Goal: Task Accomplishment & Management: Use online tool/utility

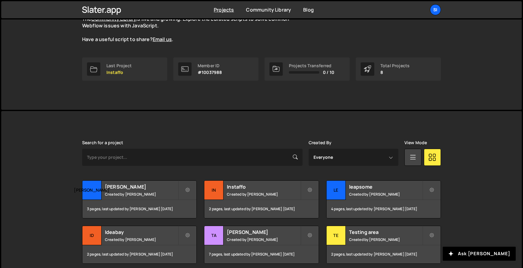
scroll to position [118, 0]
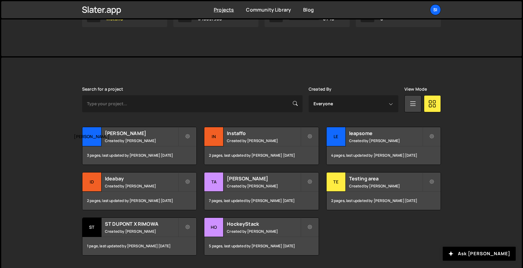
click at [209, 89] on div "Search for a project" at bounding box center [192, 100] width 221 height 26
click at [269, 187] on small "Created by Simon Ziri" at bounding box center [263, 185] width 73 height 5
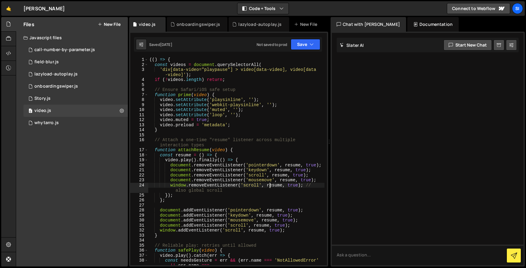
click at [270, 187] on div "(( ) => { const videos = document . querySelectorAll ( 'div[data-video="playpau…" at bounding box center [236, 166] width 176 height 218
type textarea "})();"
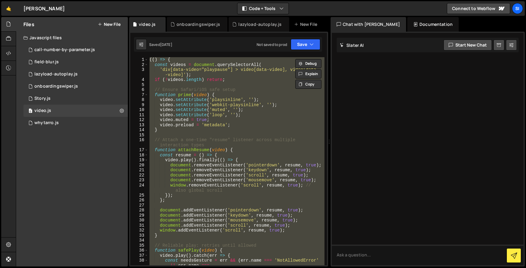
click at [150, 50] on div "Saved [DATE] Not saved to prod Upgrade to Edit Save Save to Staging S Saved [DA…" at bounding box center [228, 44] width 188 height 15
click at [145, 48] on button at bounding box center [141, 44] width 11 height 11
select select "editor"
select select "ace/theme/monokai"
type input "14"
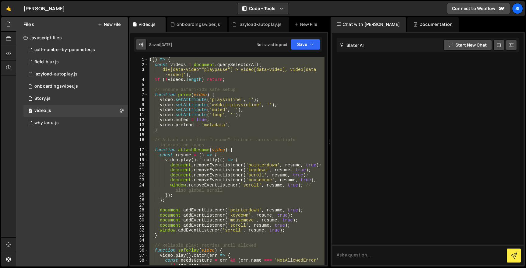
checkbox input "true"
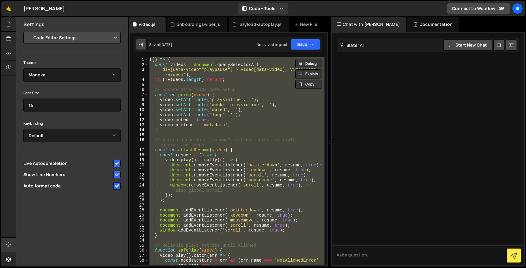
click at [145, 48] on button at bounding box center [141, 44] width 11 height 11
type textarea "// Ensure Safari/iOS safe setup"
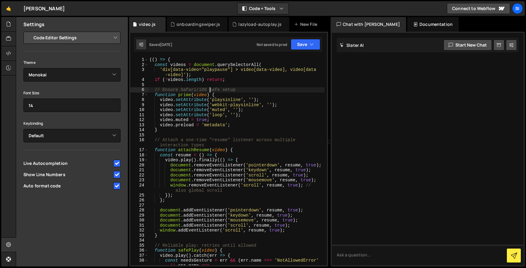
click at [209, 88] on div "(( ) => { const videos = document . querySelectorAll ( 'div[data-video="playpau…" at bounding box center [236, 166] width 176 height 218
click at [411, 32] on div "[PERSON_NAME] Start new chat Select a page to chat with [PERSON_NAME] [PERSON_N…" at bounding box center [427, 149] width 194 height 235
click at [412, 26] on div "Documentation" at bounding box center [432, 24] width 51 height 15
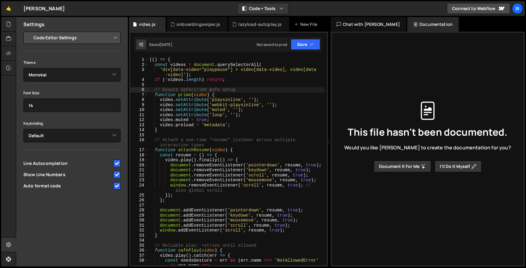
click at [368, 19] on div "Chat with [PERSON_NAME]" at bounding box center [367, 24] width 75 height 15
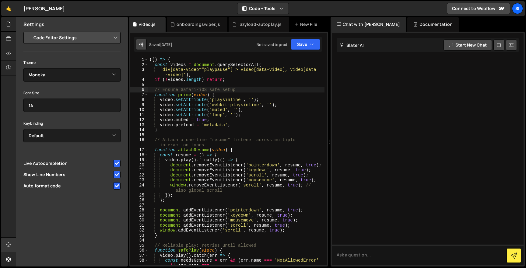
click at [141, 43] on icon at bounding box center [141, 44] width 4 height 6
click at [143, 43] on icon at bounding box center [141, 44] width 4 height 6
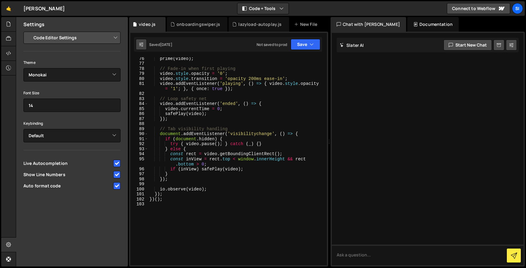
scroll to position [398, 0]
click at [5, 73] on div at bounding box center [8, 68] width 15 height 15
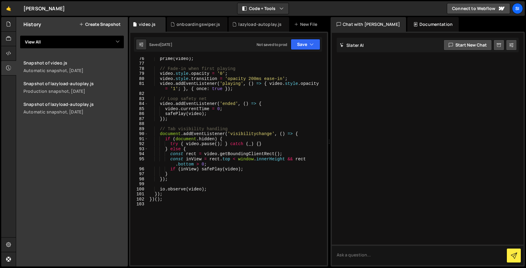
click at [99, 40] on select "View All call-number-by-parameter field-blur lazyload-autoplay onboardingswiper…" at bounding box center [72, 41] width 104 height 13
select select "45249"
click at [20, 35] on select "View All call-number-by-parameter field-blur lazyload-autoplay onboardingswiper…" at bounding box center [72, 41] width 104 height 13
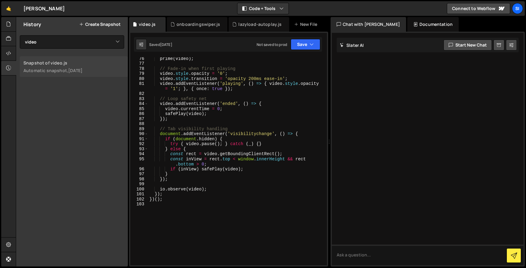
click at [81, 65] on div "Snapshot of video.js" at bounding box center [73, 63] width 101 height 6
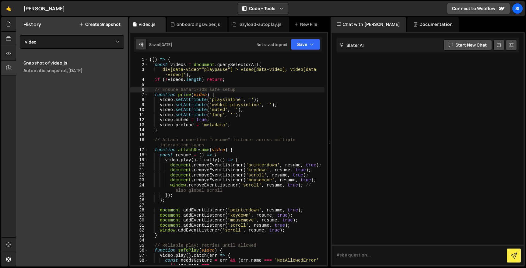
scroll to position [0, 0]
click at [311, 39] on button "Save" at bounding box center [305, 44] width 30 height 11
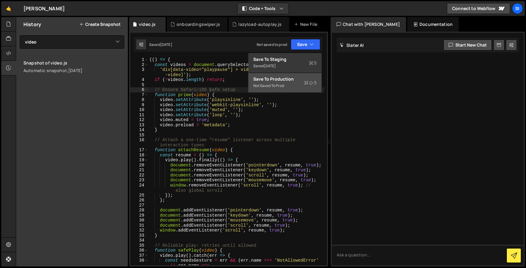
click at [304, 82] on div "Save to Production S" at bounding box center [284, 79] width 63 height 6
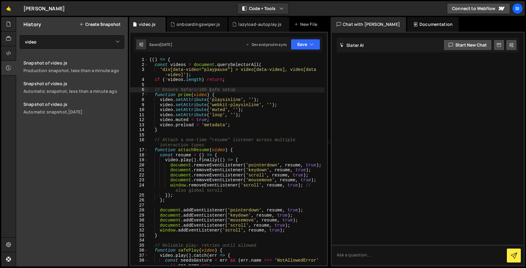
click at [260, 116] on div "(( ) => { const videos = document . querySelectorAll ( 'div[data-video="playpau…" at bounding box center [236, 166] width 176 height 218
type textarea "})();"
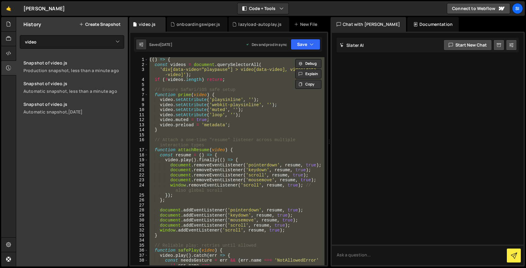
paste textarea
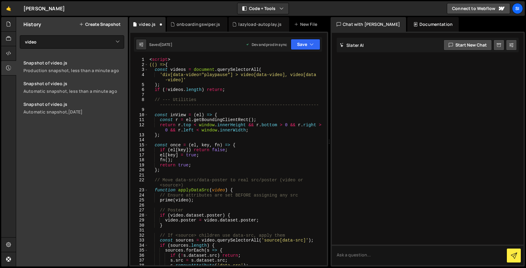
drag, startPoint x: 184, startPoint y: 58, endPoint x: 134, endPoint y: 58, distance: 49.6
click at [135, 58] on div "1 2 3 4 5 6 7 8 9 10 11 12 13 14 15 16 17 18 19 20 21 22 23 24 25 26 27 28 29 3…" at bounding box center [228, 161] width 196 height 208
type textarea "<script>"
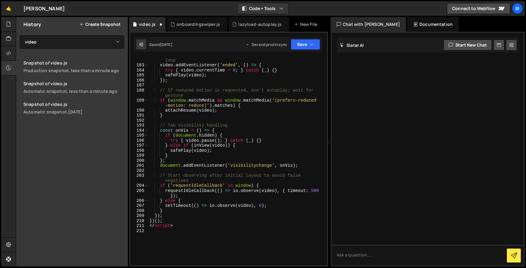
scroll to position [1039, 0]
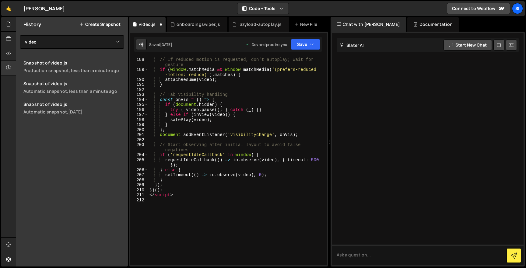
drag, startPoint x: 202, startPoint y: 197, endPoint x: 113, endPoint y: 196, distance: 89.4
click at [114, 196] on div "Files New File Javascript files 0 call-number-by-parameter.js 0 0 field-blur.js…" at bounding box center [271, 142] width 510 height 250
type textarea "</script>"
click at [307, 51] on div "Saved [DATE] Dev and prod in sync Upgrade to Edit Save Save to Staging S Saved …" at bounding box center [228, 44] width 188 height 15
click at [308, 50] on button "Save" at bounding box center [305, 44] width 30 height 11
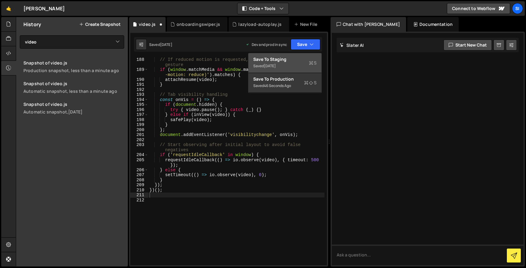
click at [296, 64] on div "Saved [DATE]" at bounding box center [284, 65] width 63 height 7
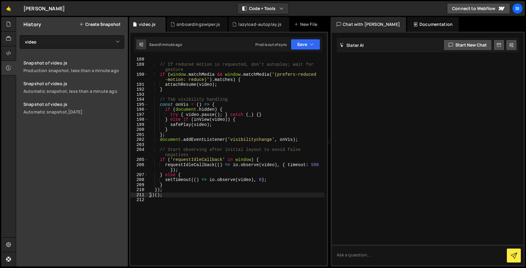
click at [241, 159] on div "// If reduced motion is requested, don't autoplay; wait for gesture if ( window…" at bounding box center [236, 166] width 176 height 218
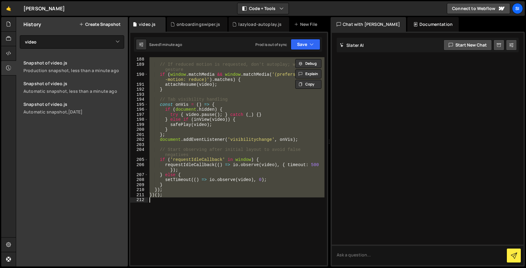
paste textarea
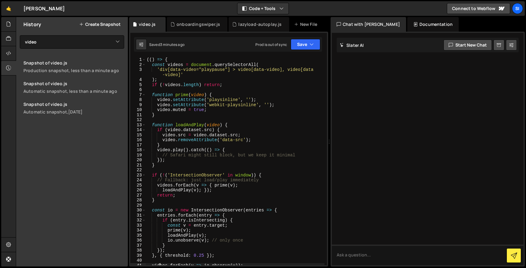
scroll to position [0, 0]
click at [306, 50] on div "Saved 3 minutes ago Prod is out of sync Upgrade to Edit Save Save to Staging S …" at bounding box center [228, 44] width 188 height 15
click at [312, 43] on icon "button" at bounding box center [311, 44] width 4 height 6
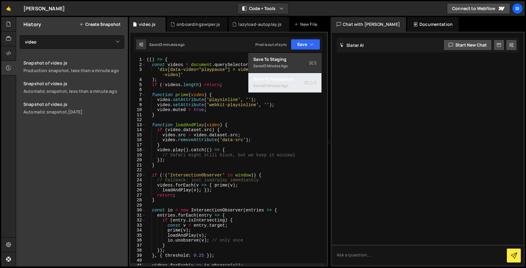
click at [310, 78] on div "Save to Production S" at bounding box center [284, 79] width 63 height 6
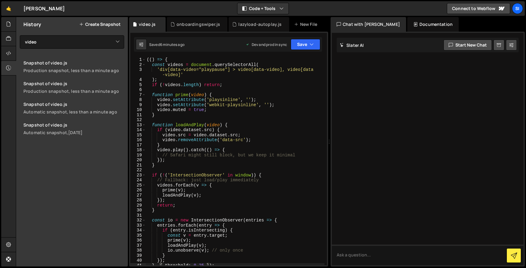
click at [147, 57] on div "(( ) => { const videos = document . querySelectorAll ( 'div[data-video="playpau…" at bounding box center [234, 166] width 179 height 218
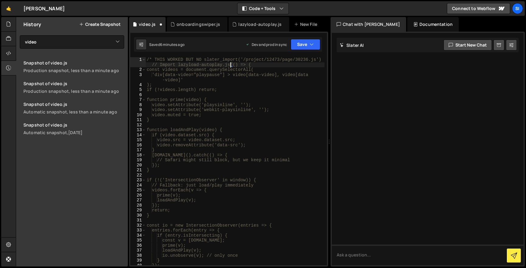
scroll to position [0, 0]
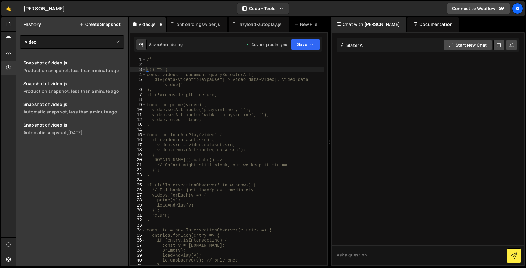
click at [173, 61] on div "/* (() => { const videos = document.querySelectorAll( 'div[data-video="playpaus…" at bounding box center [234, 166] width 179 height 218
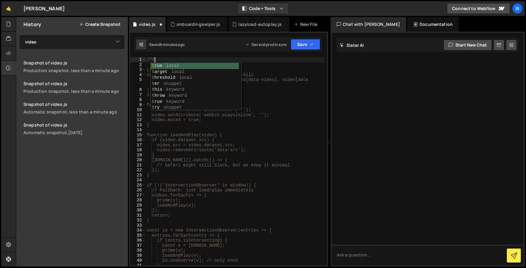
scroll to position [0, 0]
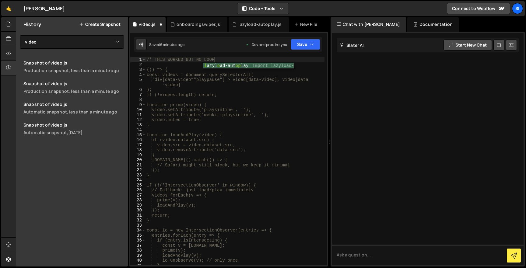
type textarea "/* THIS WORKED BUT NO LOOP"
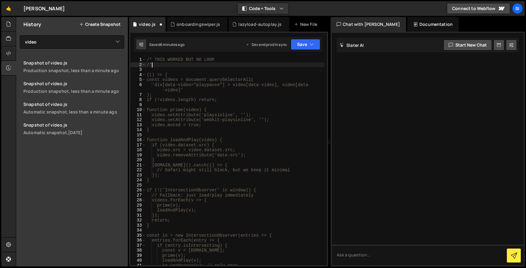
click at [151, 58] on div "/* THIS WORKED BUT NO LOOP /* (() => { const videos = document.querySelectorAll…" at bounding box center [234, 166] width 179 height 218
type textarea "// THIS WORKED BUT NO LOOP"
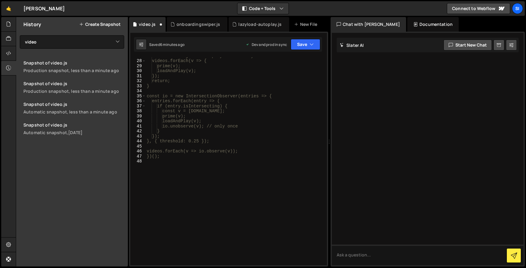
click at [200, 181] on div "// Fallback: just load/play immediately videos.forEach(v => { prime(v); loadAnd…" at bounding box center [234, 162] width 179 height 218
type textarea "*/"
paste textarea "})();"
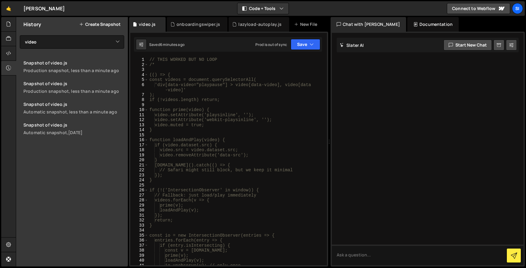
scroll to position [118, 0]
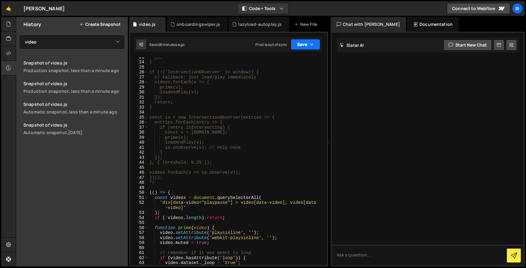
click at [305, 50] on button "Save" at bounding box center [305, 44] width 30 height 11
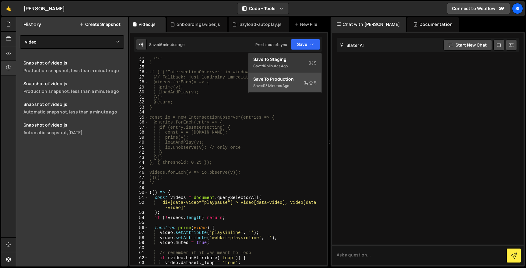
click at [294, 82] on div "Save to Production S" at bounding box center [284, 79] width 63 height 6
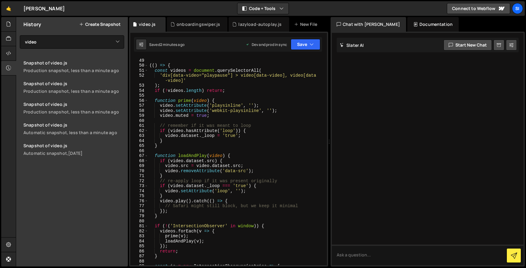
scroll to position [242, 0]
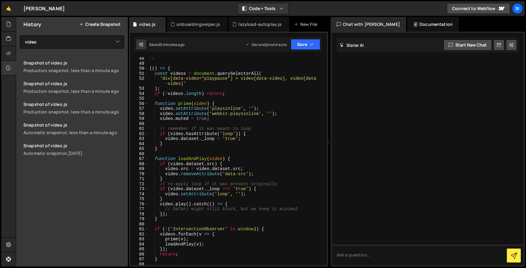
click at [223, 131] on div "*/ (( ) => { const videos = document . querySelectorAll ( 'div[data-video="play…" at bounding box center [236, 165] width 176 height 218
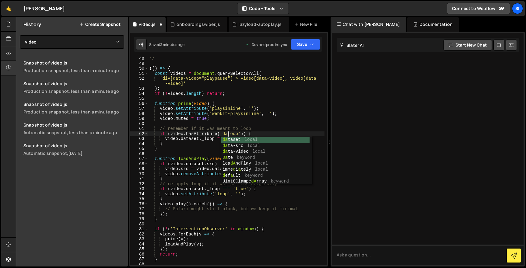
scroll to position [0, 6]
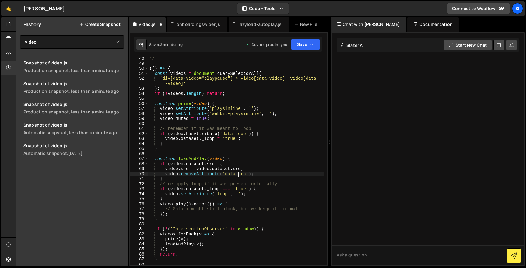
click at [238, 172] on div "*/ (( ) => { const videos = document . querySelectorAll ( 'div[data-video="play…" at bounding box center [236, 165] width 176 height 218
click at [310, 42] on icon "button" at bounding box center [311, 44] width 4 height 6
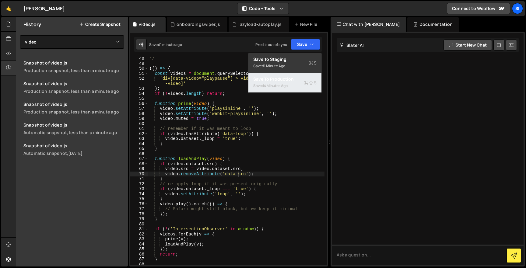
click at [307, 81] on icon at bounding box center [306, 83] width 4 height 6
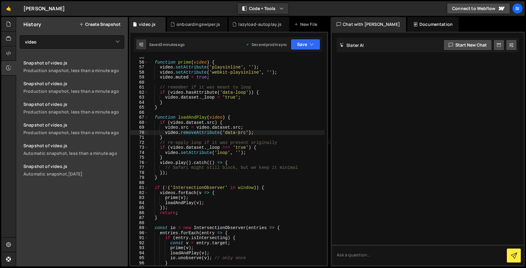
scroll to position [279, 0]
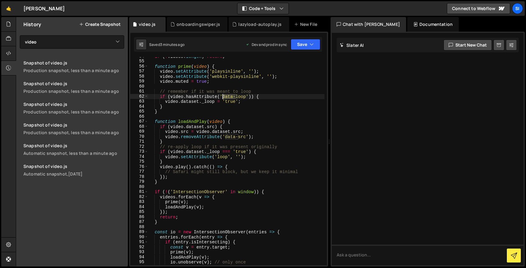
drag, startPoint x: 236, startPoint y: 96, endPoint x: 223, endPoint y: 97, distance: 13.4
click at [223, 96] on div "if ( ! videos . length ) return ; function prime ( video ) { video . setAttribu…" at bounding box center [236, 163] width 176 height 218
click at [244, 146] on div "if ( ! videos . length ) return ; function prime ( video ) { video . setAttribu…" at bounding box center [236, 163] width 176 height 218
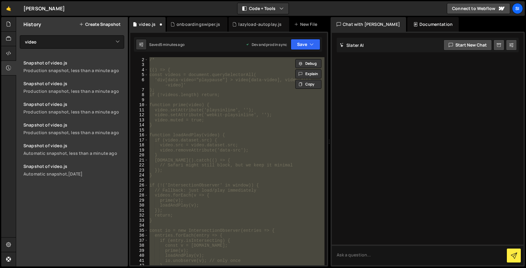
scroll to position [130, 0]
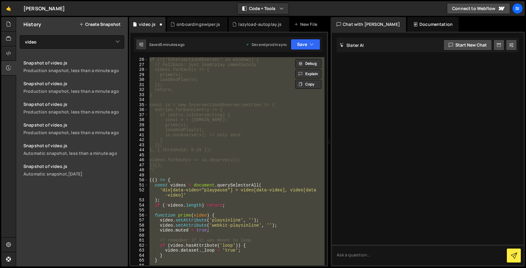
click at [203, 221] on div "if (!('IntersectionObserver' in window)) { // Fallback: just load/play immediat…" at bounding box center [236, 161] width 176 height 208
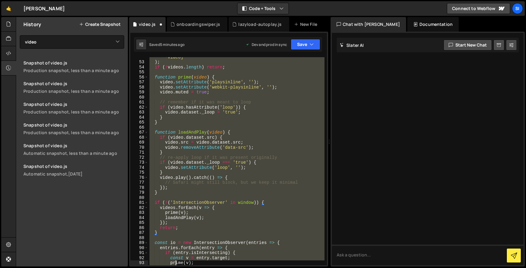
scroll to position [314, 0]
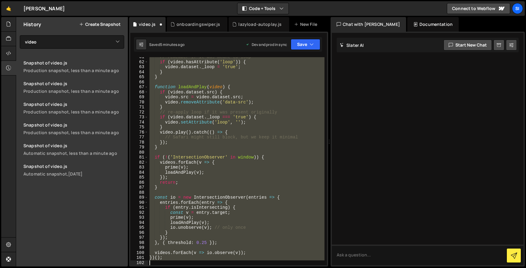
drag, startPoint x: 149, startPoint y: 180, endPoint x: 175, endPoint y: 291, distance: 113.8
click at [175, 268] on html "Projects [GEOGRAPHIC_DATA] Blog SI Projects Your Teams Invite team member Accou…" at bounding box center [263, 134] width 526 height 268
paste textarea
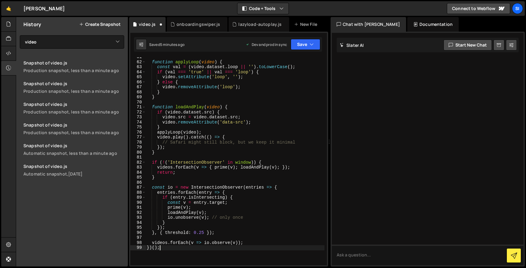
type textarea "videos.forEach(v => io.observe(v));"
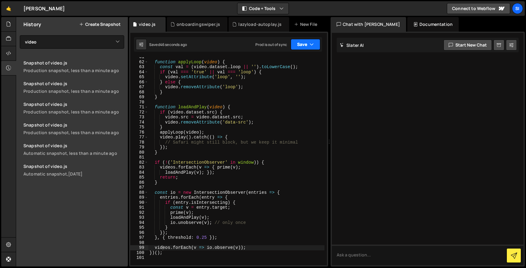
click at [309, 46] on icon "button" at bounding box center [311, 44] width 4 height 6
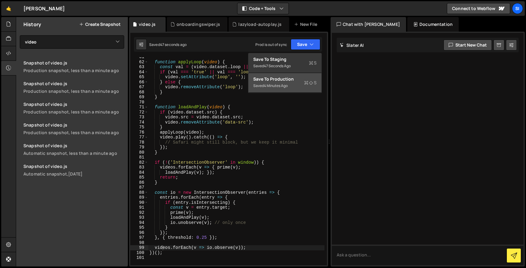
click at [293, 86] on div "Saved 4 minutes ago" at bounding box center [284, 85] width 63 height 7
